Goal: Check status: Check status

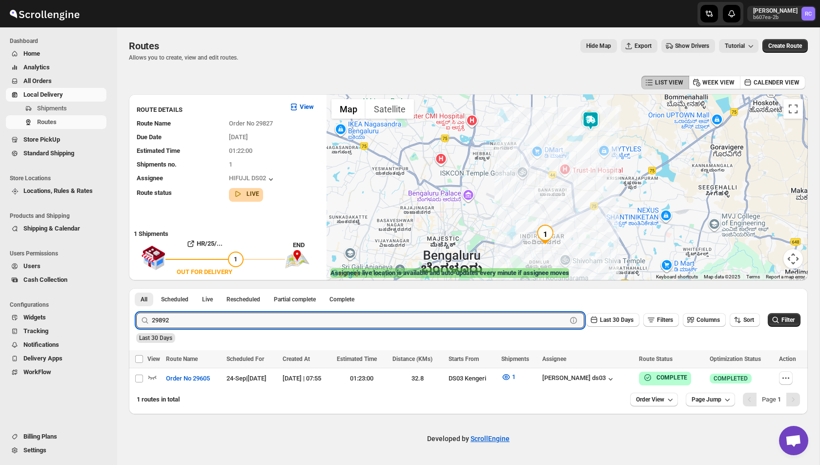
click at [136, 288] on button "Submit" at bounding box center [150, 293] width 28 height 10
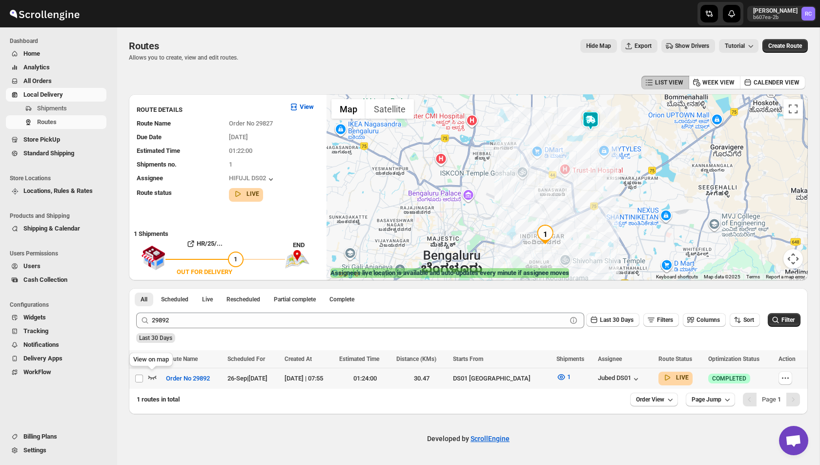
click at [150, 377] on icon "button" at bounding box center [152, 377] width 8 height 4
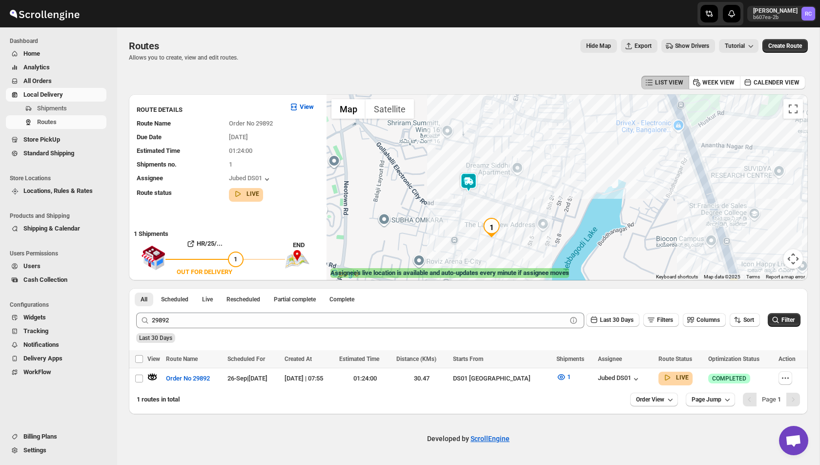
drag, startPoint x: 510, startPoint y: 149, endPoint x: 510, endPoint y: 199, distance: 50.3
click at [510, 200] on div at bounding box center [566, 187] width 481 height 186
click at [468, 180] on img at bounding box center [469, 181] width 20 height 20
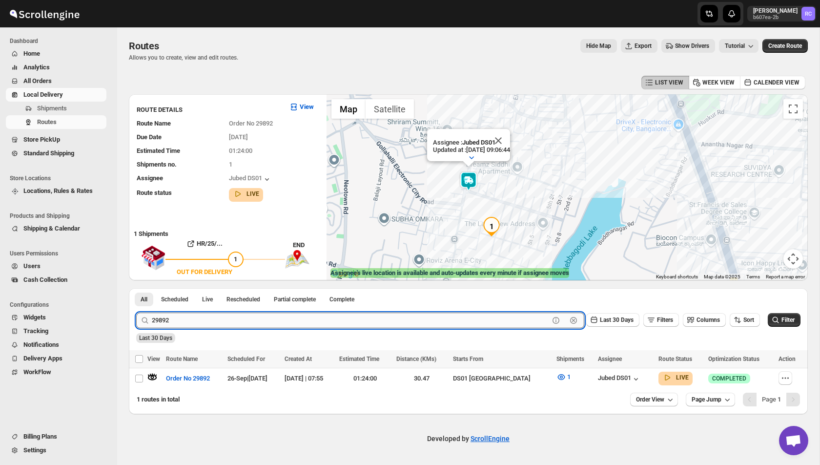
click at [181, 318] on input "29892" at bounding box center [350, 320] width 397 height 16
paste input "6"
type input "29896"
click at [136, 288] on button "Submit" at bounding box center [150, 293] width 28 height 10
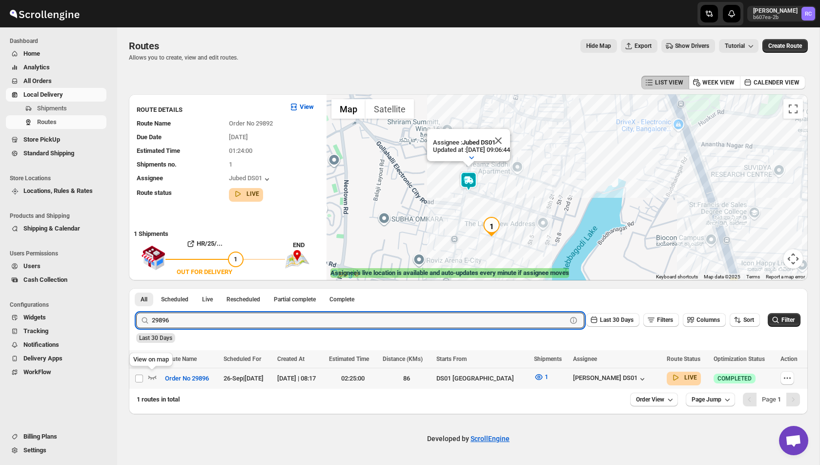
click at [151, 382] on span at bounding box center [152, 379] width 10 height 7
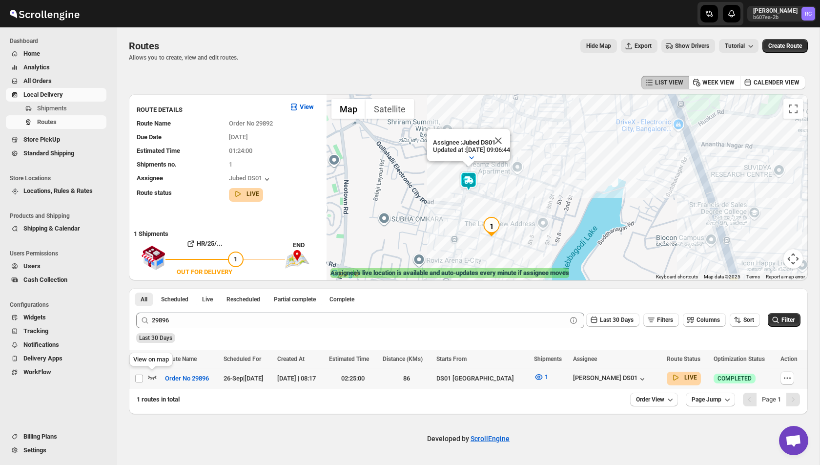
click at [154, 378] on icon "button" at bounding box center [152, 377] width 10 height 10
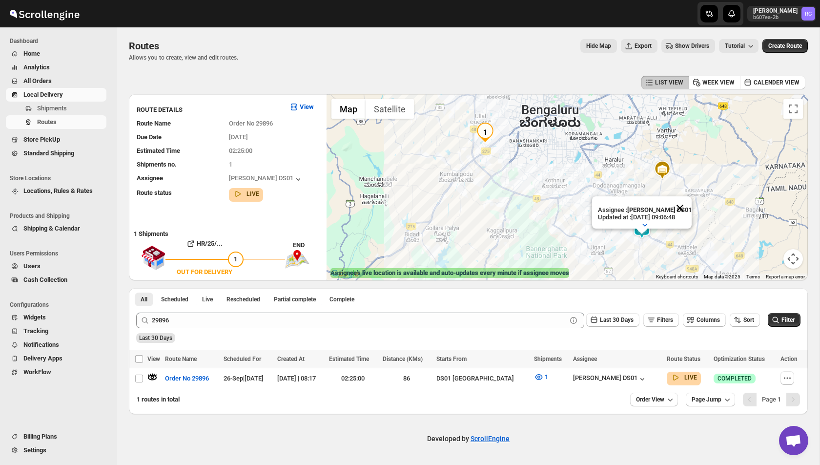
click at [684, 204] on button "Close" at bounding box center [679, 207] width 23 height 23
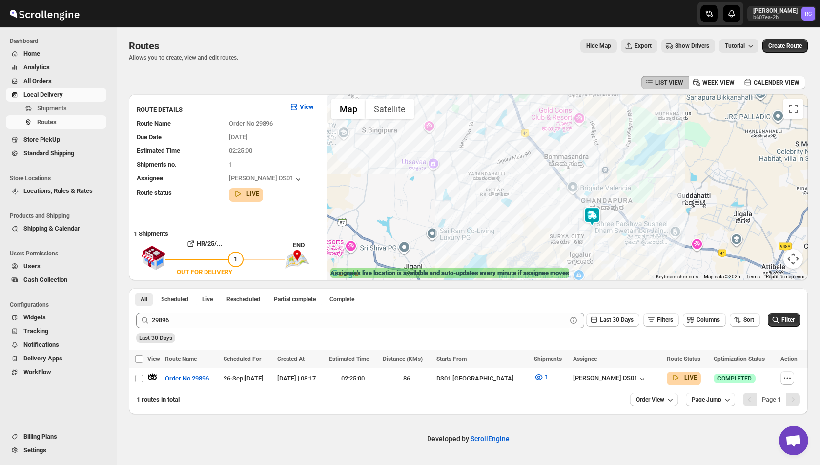
drag, startPoint x: 651, startPoint y: 229, endPoint x: 624, endPoint y: 186, distance: 50.4
click at [624, 186] on div at bounding box center [566, 187] width 481 height 186
click at [590, 219] on img at bounding box center [590, 216] width 20 height 20
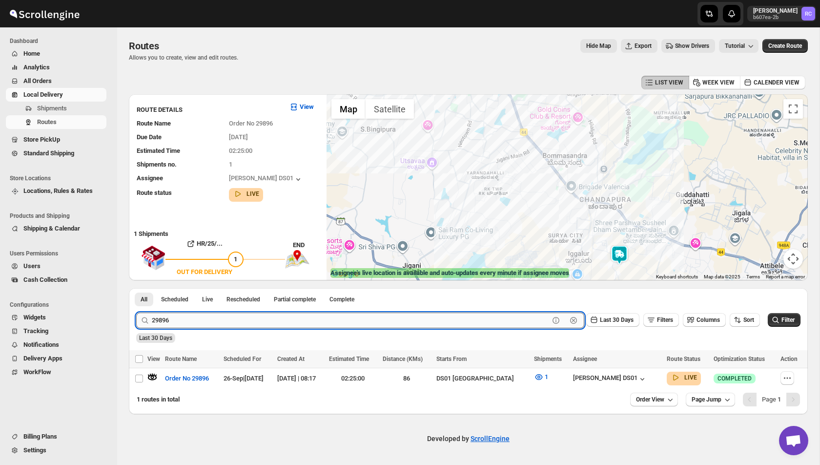
click at [247, 315] on input "29896" at bounding box center [350, 320] width 397 height 16
click at [136, 288] on button "Submit" at bounding box center [150, 293] width 28 height 10
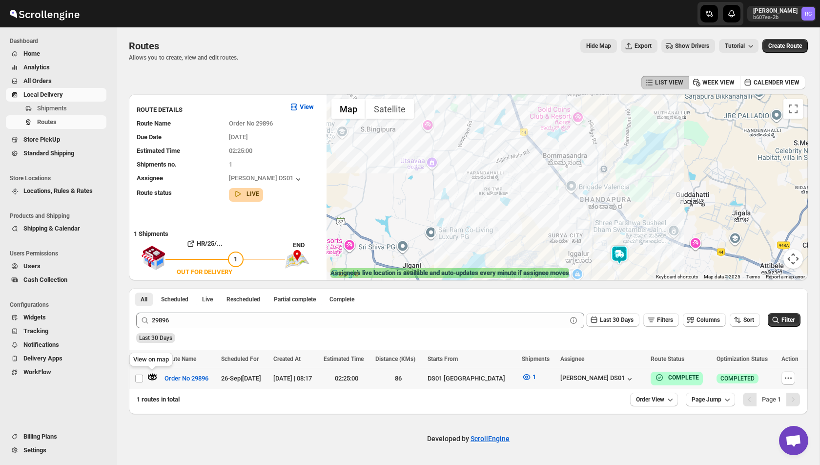
click at [153, 380] on icon "button" at bounding box center [152, 376] width 9 height 5
